Goal: Task Accomplishment & Management: Use online tool/utility

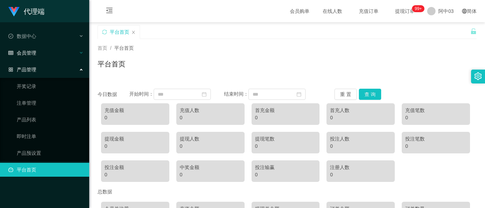
click at [35, 55] on div "会员管理" at bounding box center [44, 53] width 89 height 14
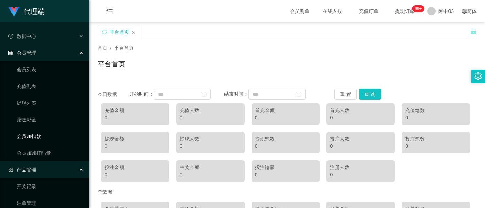
click at [38, 137] on link "会员加扣款" at bounding box center [50, 137] width 67 height 14
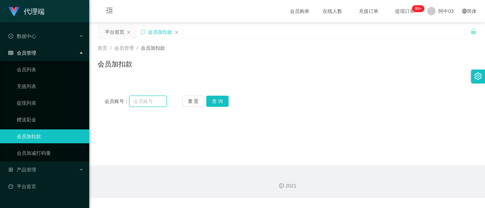
click at [144, 106] on input "text" at bounding box center [148, 101] width 38 height 11
paste input "Ixw214"
type input "Ixw214"
drag, startPoint x: 217, startPoint y: 98, endPoint x: 211, endPoint y: 102, distance: 7.0
click at [217, 100] on button "查 询" at bounding box center [217, 101] width 22 height 11
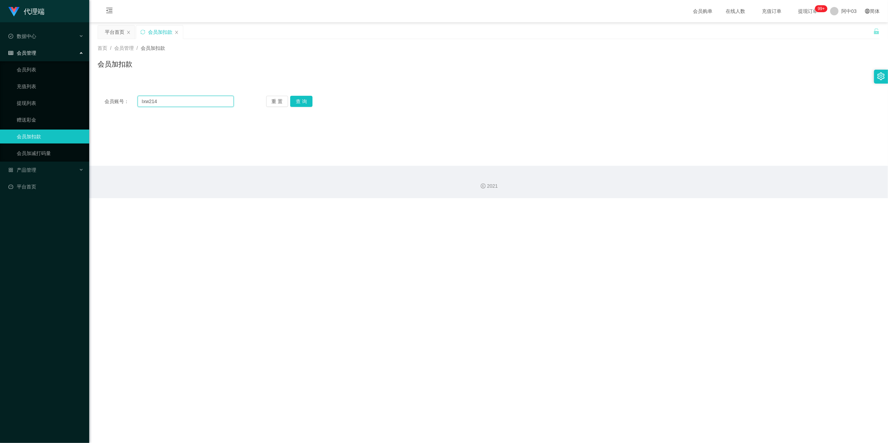
click at [142, 100] on input "Ixw214" at bounding box center [186, 101] width 96 height 11
click at [304, 102] on button "查 询" at bounding box center [301, 101] width 22 height 11
click at [304, 102] on div "重 置 查 询" at bounding box center [330, 101] width 129 height 11
click at [304, 102] on button "查 询" at bounding box center [301, 101] width 22 height 11
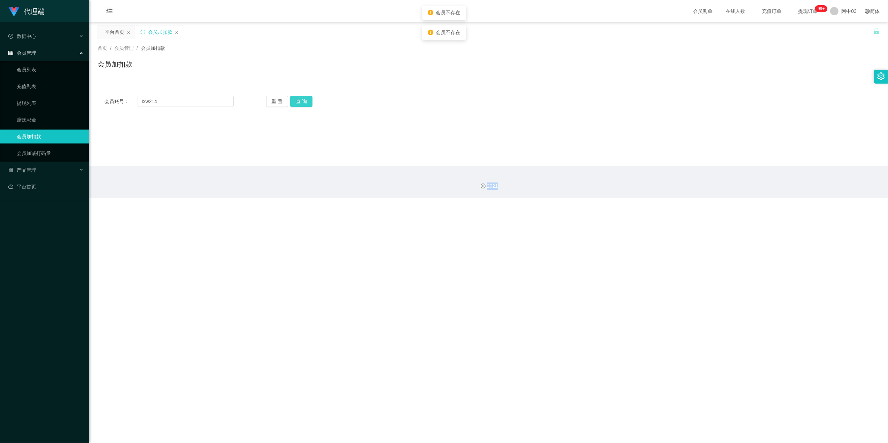
click at [304, 102] on div "重 置 查 询" at bounding box center [330, 101] width 129 height 11
click at [304, 102] on button "查 询" at bounding box center [301, 101] width 22 height 11
click at [304, 102] on div "重 置 查 询" at bounding box center [330, 101] width 129 height 11
click at [304, 102] on button "查 询" at bounding box center [305, 101] width 30 height 11
click at [303, 102] on div "重 置 查 询" at bounding box center [330, 101] width 129 height 11
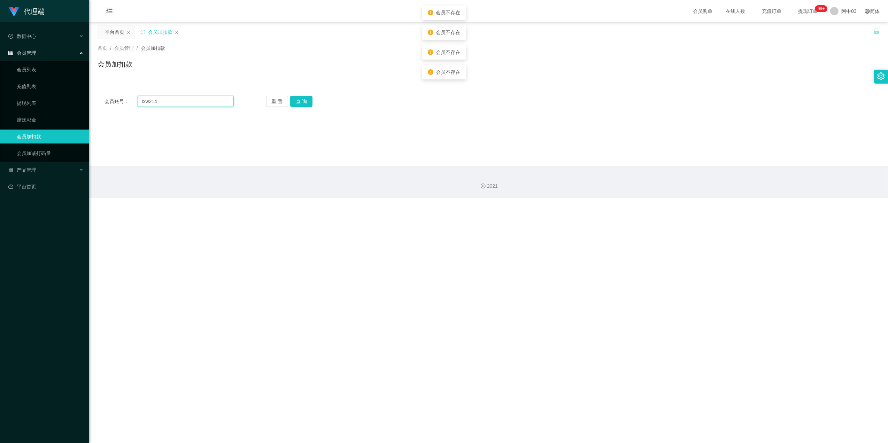
click at [142, 101] on input "Ixw214" at bounding box center [186, 101] width 96 height 11
drag, startPoint x: 296, startPoint y: 112, endPoint x: 300, endPoint y: 109, distance: 4.8
click at [297, 111] on div "会员账号： Ixw214 重 置 查 询 会员账号 会员姓名 账号余额 操作类型 人工加款 人工扣款 金额 确 定" at bounding box center [489, 101] width 782 height 25
click at [303, 107] on button "查 询" at bounding box center [301, 101] width 22 height 11
click at [303, 107] on div "重 置 查 询" at bounding box center [330, 101] width 129 height 11
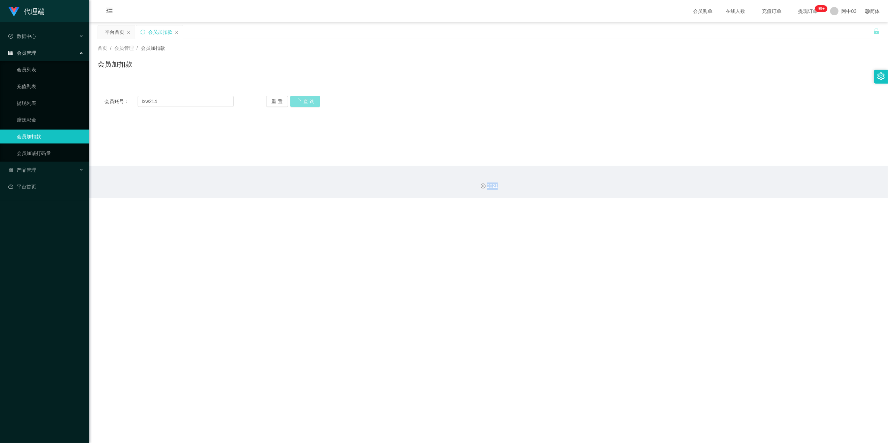
click at [303, 107] on button "查 询" at bounding box center [305, 101] width 30 height 11
click at [303, 107] on div "重 置 查 询" at bounding box center [330, 101] width 129 height 11
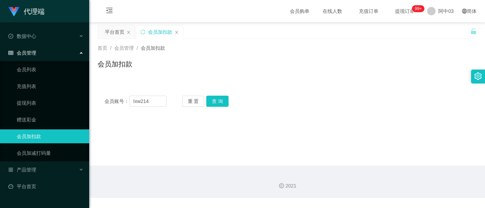
drag, startPoint x: 266, startPoint y: 91, endPoint x: 271, endPoint y: 88, distance: 5.5
click at [266, 91] on div "会员账号： Ixw214 重 置 查 询 会员账号 会员姓名 账号余额 操作类型 人工加款 人工扣款 金额 确 定" at bounding box center [287, 101] width 379 height 25
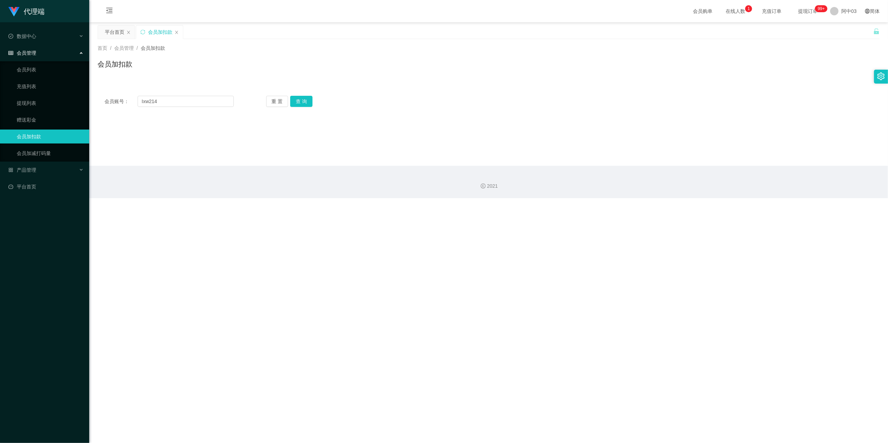
click at [22, 134] on link "会员加扣款" at bounding box center [50, 137] width 67 height 14
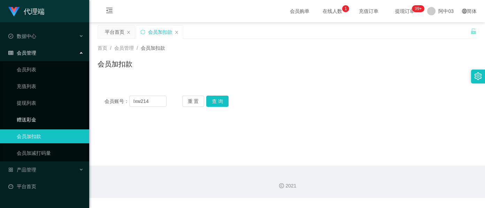
click at [28, 117] on link "赠送彩金" at bounding box center [50, 120] width 67 height 14
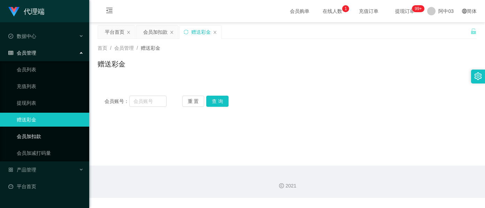
click at [40, 133] on link "会员加扣款" at bounding box center [50, 137] width 67 height 14
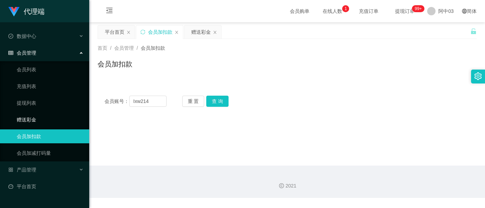
click at [33, 119] on link "赠送彩金" at bounding box center [50, 120] width 67 height 14
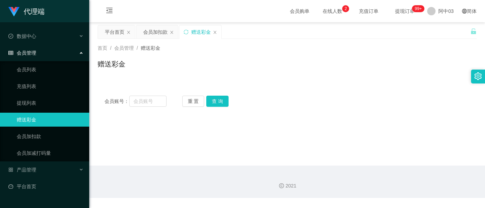
click at [49, 52] on div "会员管理" at bounding box center [44, 53] width 89 height 14
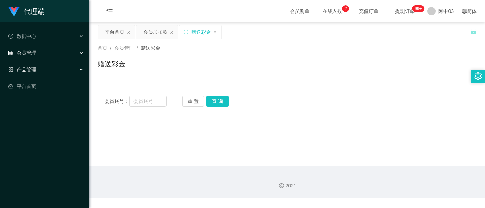
click at [34, 69] on font "产品管理" at bounding box center [27, 70] width 20 height 6
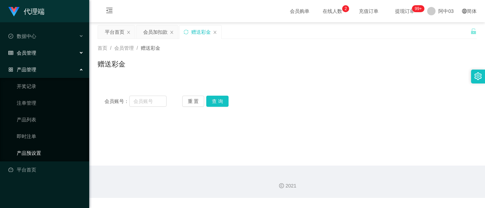
click at [40, 154] on link "产品预设置" at bounding box center [50, 153] width 67 height 14
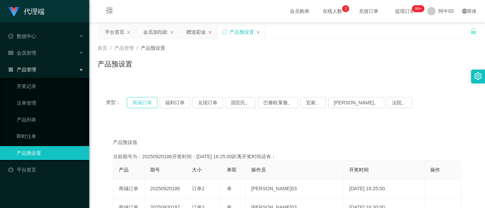
click at [141, 102] on button "商城订单" at bounding box center [142, 102] width 31 height 11
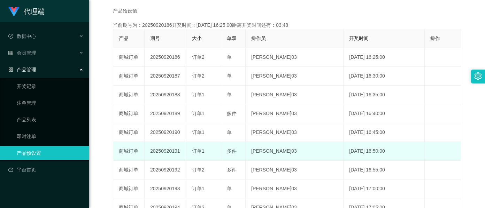
scroll to position [139, 0]
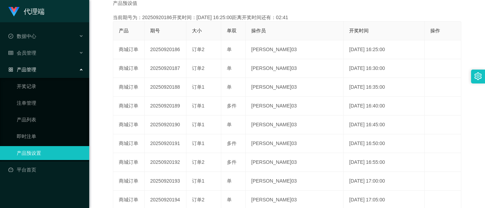
click at [227, 8] on div "产品预设值 添加期号 当前期号为：20250920186开奖时间：[DATE] 16:25:00距离开奖时间还有：02:41 产品 期号 大小 单双 操作员 …" at bounding box center [287, 125] width 362 height 251
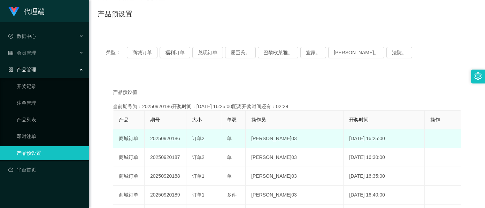
scroll to position [46, 0]
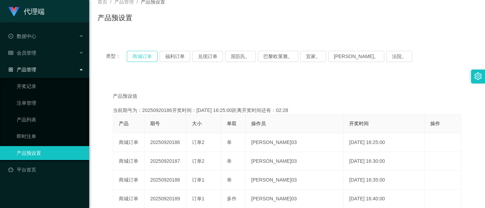
click at [148, 54] on button "商城订单" at bounding box center [142, 56] width 31 height 11
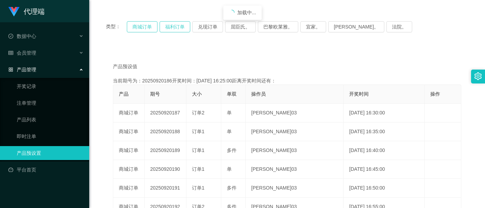
scroll to position [93, 0]
